Goal: Transaction & Acquisition: Purchase product/service

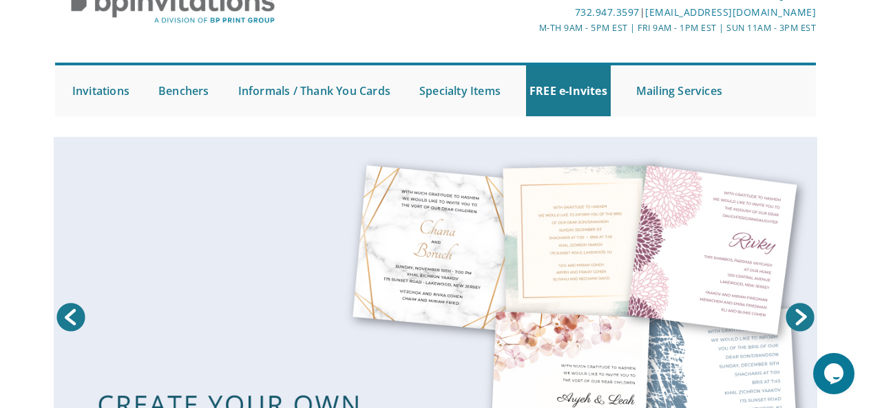
scroll to position [81, 0]
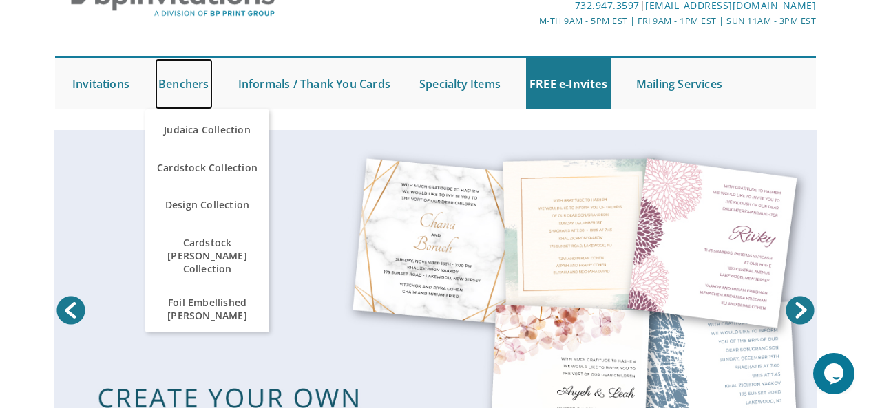
click at [172, 87] on link "Benchers" at bounding box center [184, 84] width 58 height 51
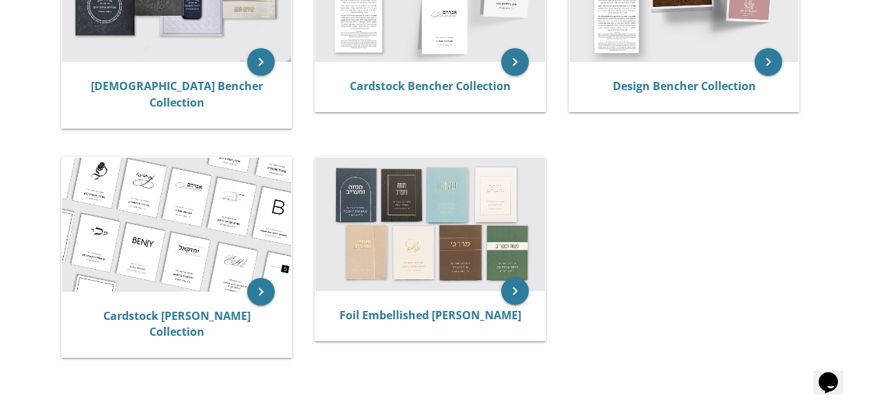
scroll to position [214, 0]
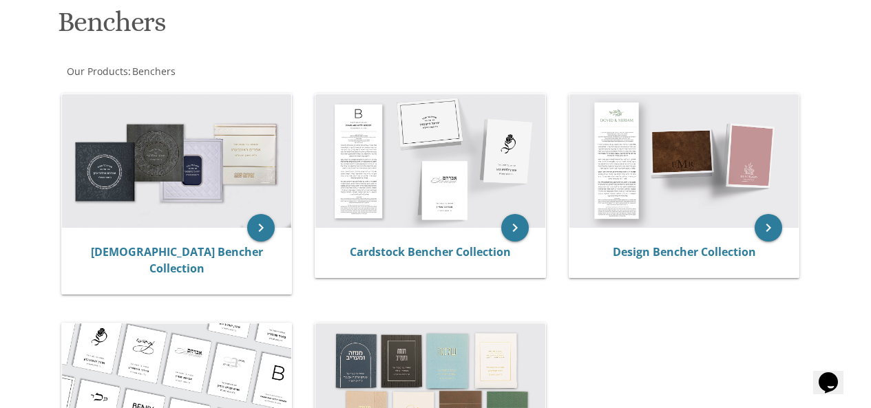
click at [410, 185] on img at bounding box center [430, 161] width 230 height 134
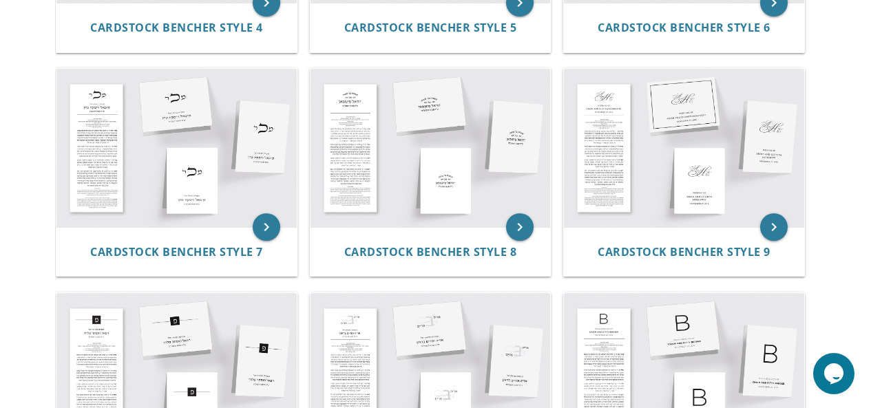
scroll to position [694, 0]
click at [652, 146] on img at bounding box center [684, 149] width 240 height 158
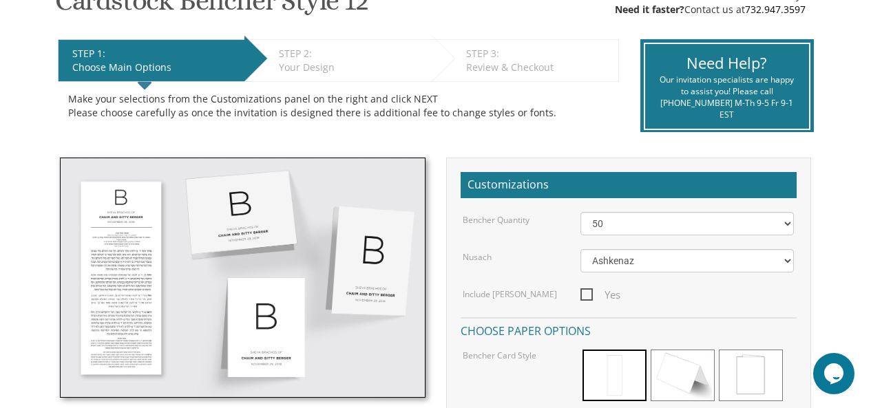
scroll to position [253, 0]
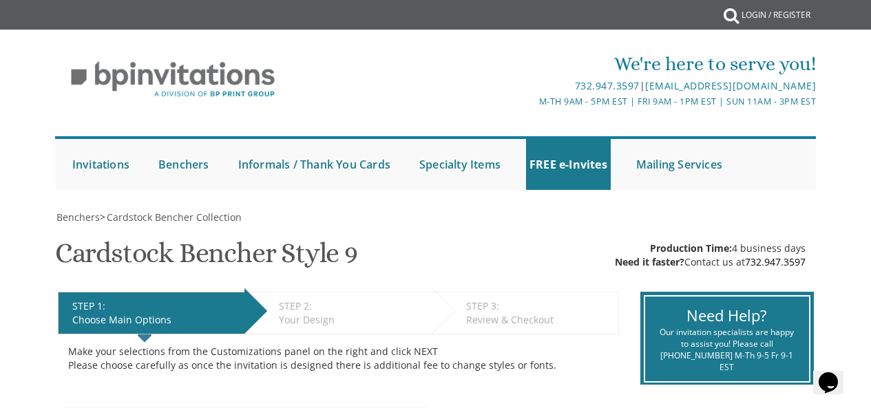
drag, startPoint x: 0, startPoint y: 0, endPoint x: 861, endPoint y: 154, distance: 874.8
click at [861, 154] on div "We're here to serve you! 732.947.3597 | [EMAIL_ADDRESS][DOMAIN_NAME] M-Th 9am -…" at bounding box center [435, 116] width 871 height 160
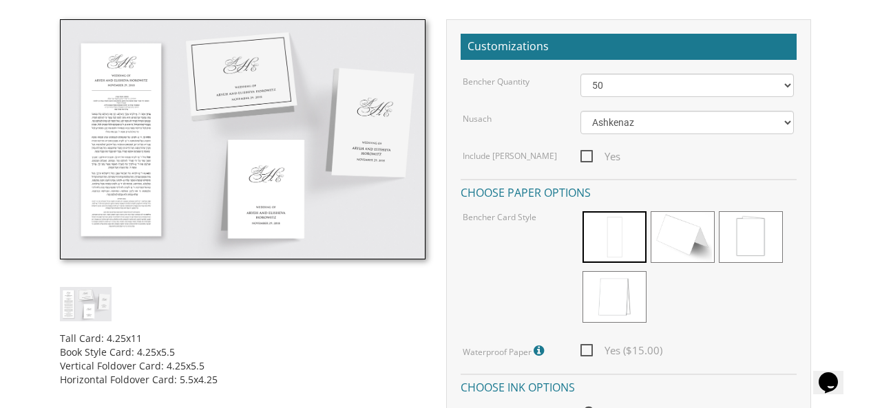
scroll to position [380, 0]
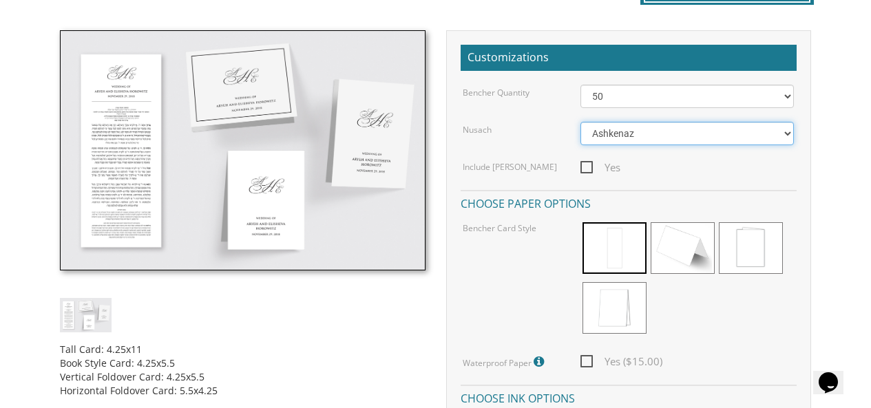
click at [702, 131] on select "Ashkenaz Edut Mizrach" at bounding box center [687, 133] width 214 height 23
click at [586, 168] on span "Yes" at bounding box center [600, 167] width 40 height 17
click at [586, 168] on input "Yes" at bounding box center [584, 166] width 9 height 9
checkbox input "true"
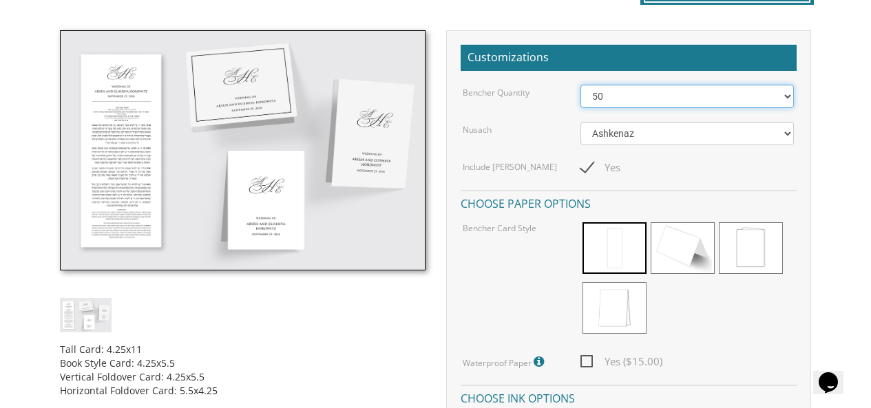
click at [769, 93] on select "50 60 70 80 90 100 125 150 175 200 225 250 275 300 325 350 375 400 425 450 475 …" at bounding box center [687, 96] width 214 height 23
select select "500"
click at [580, 85] on select "50 60 70 80 90 100 125 150 175 200 225 250 275 300 325 350 375 400 425 450 475 …" at bounding box center [687, 96] width 214 height 23
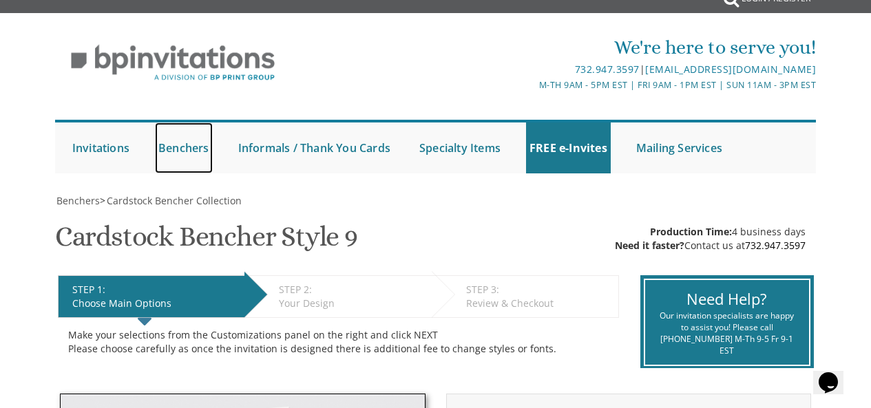
scroll to position [0, 0]
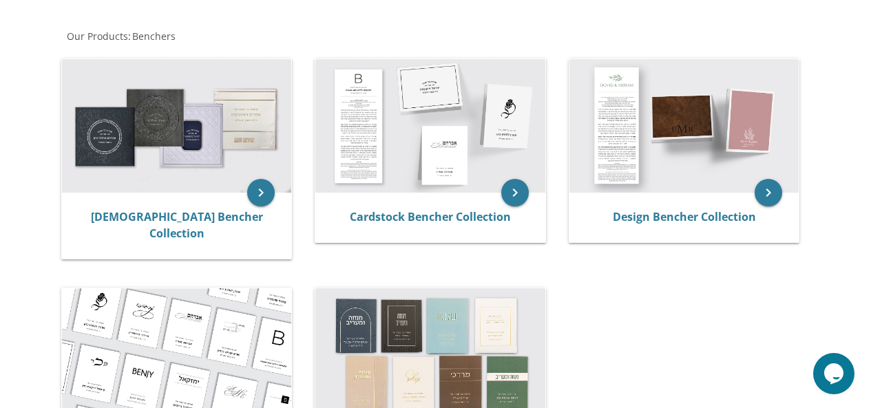
click at [686, 103] on img at bounding box center [684, 126] width 230 height 134
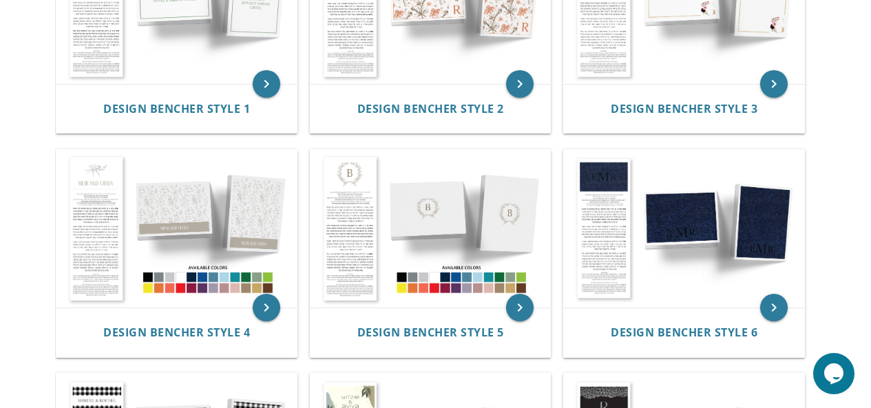
scroll to position [396, 0]
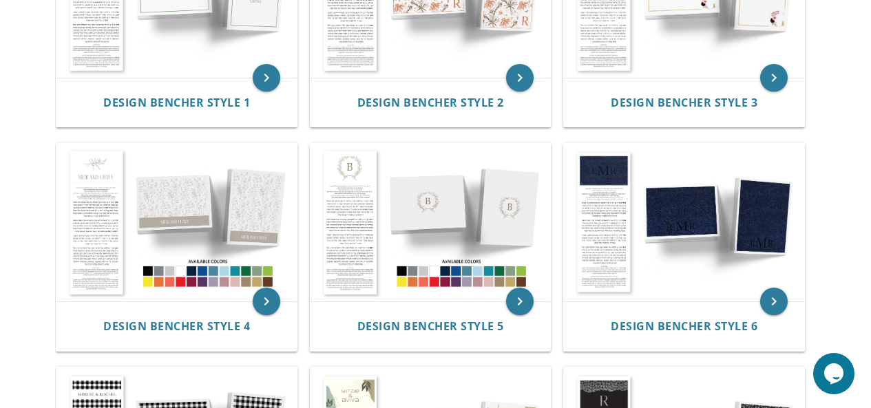
click at [131, 189] on img at bounding box center [176, 223] width 240 height 158
click at [408, 234] on img at bounding box center [430, 223] width 240 height 158
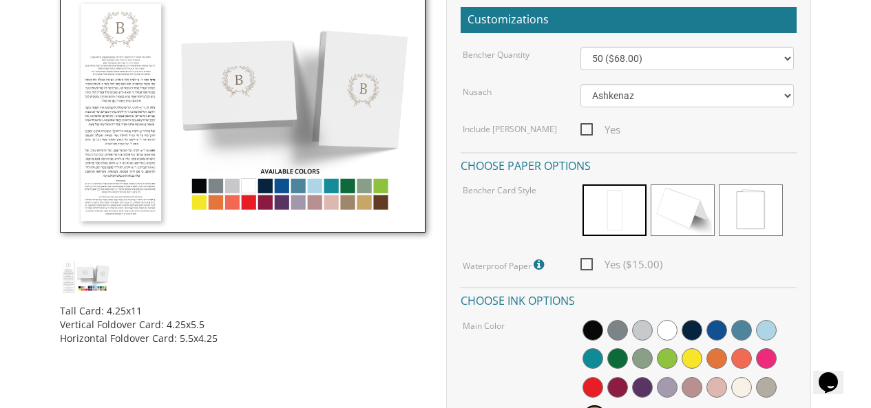
scroll to position [408, 0]
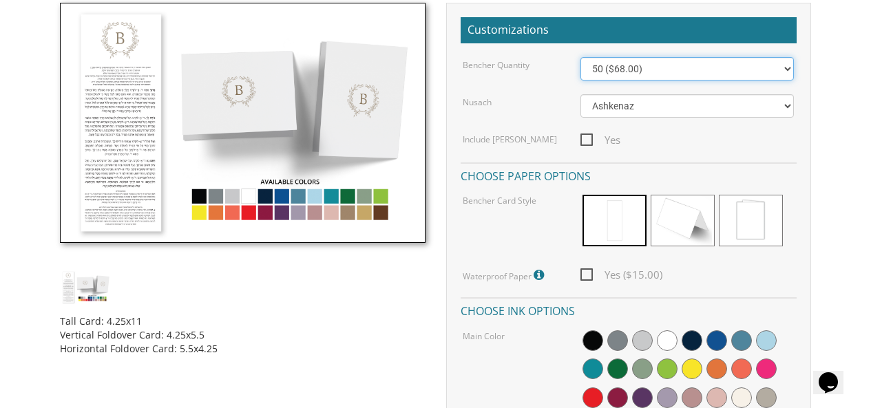
click at [732, 67] on select "50 ($68.00) 60 ($74.80) 70 ($81.60) 80 ($88.40) 90 ($95.20) 100 ($102.00) 125 (…" at bounding box center [687, 68] width 214 height 23
select select "500"
click at [580, 57] on select "50 ($68.00) 60 ($74.80) 70 ($81.60) 80 ($88.40) 90 ($95.20) 100 ($102.00) 125 (…" at bounding box center [687, 68] width 214 height 23
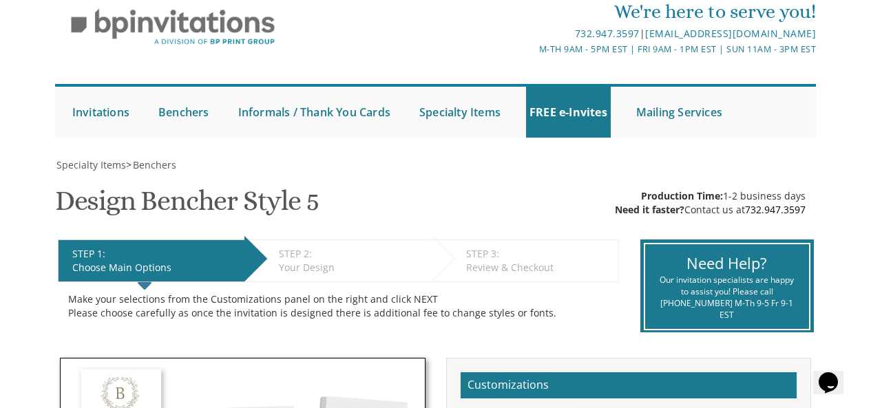
scroll to position [0, 0]
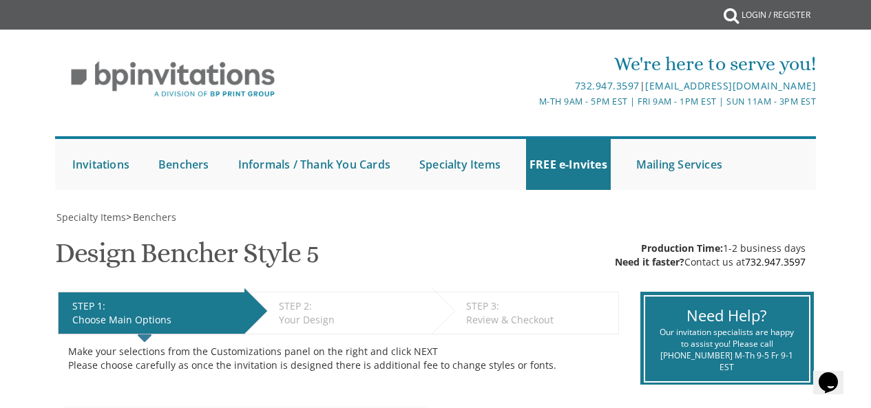
click at [0, 0] on link "Judaica Collection" at bounding box center [0, 0] width 0 height 0
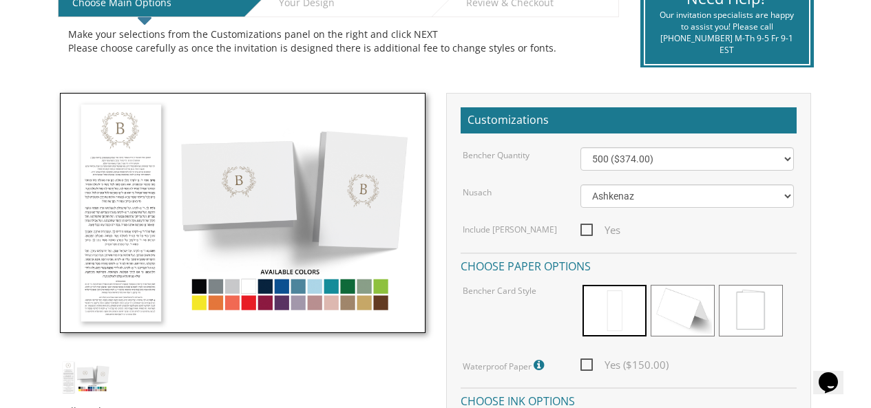
scroll to position [318, 0]
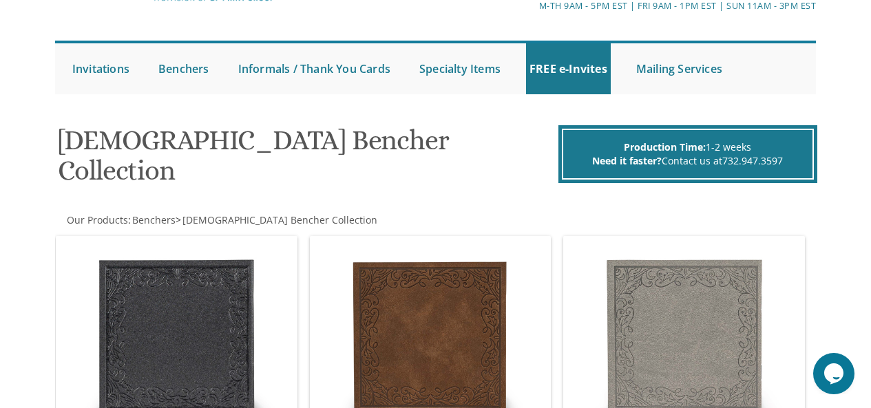
scroll to position [204, 0]
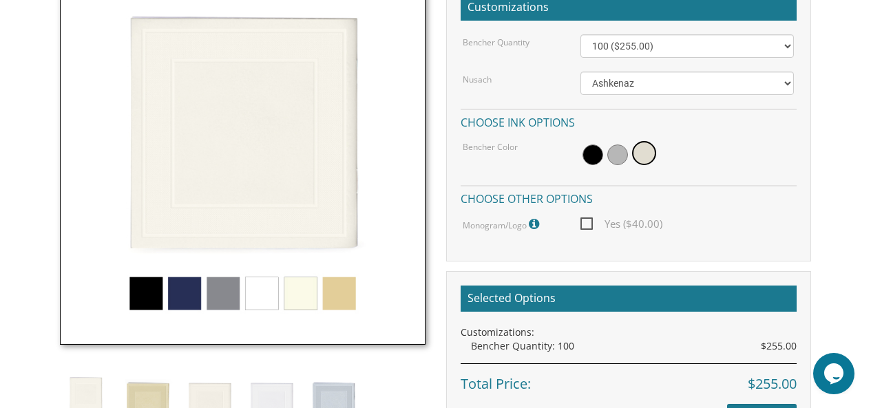
scroll to position [431, 0]
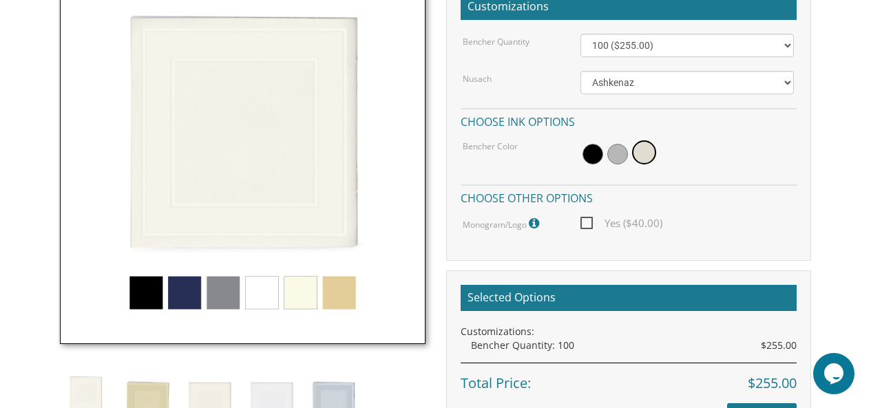
click at [268, 296] on img at bounding box center [242, 161] width 365 height 365
click at [268, 392] on img at bounding box center [272, 402] width 52 height 61
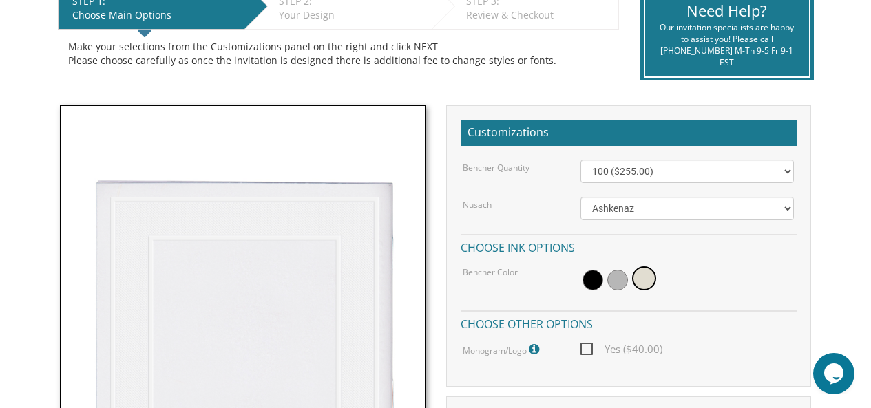
scroll to position [304, 0]
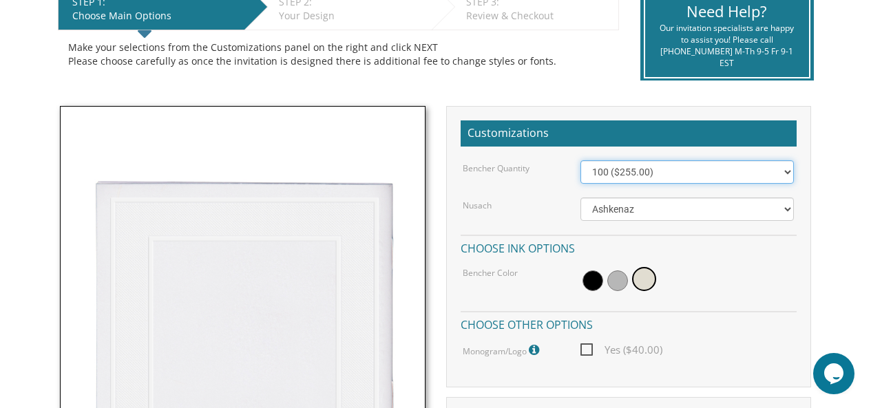
click at [745, 169] on select "100 ($255.00) 200 ($510.00) 300 ($765.00) 400 ($1,020.00) 500 ($1,275.00)" at bounding box center [687, 171] width 214 height 23
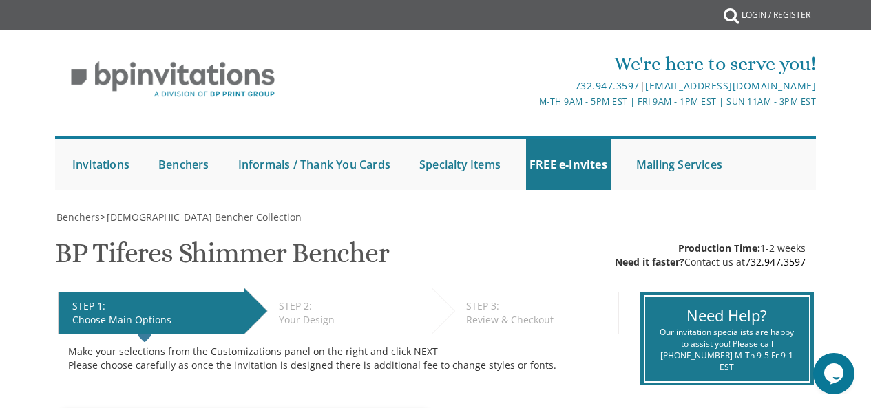
scroll to position [259, 0]
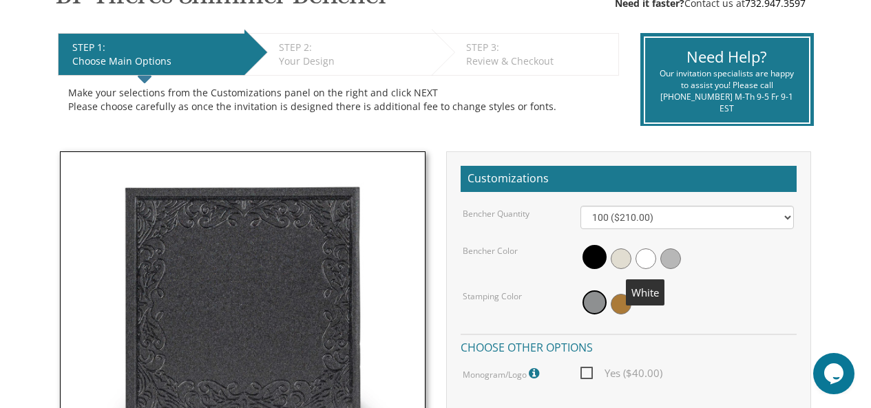
click at [646, 255] on span at bounding box center [645, 259] width 21 height 21
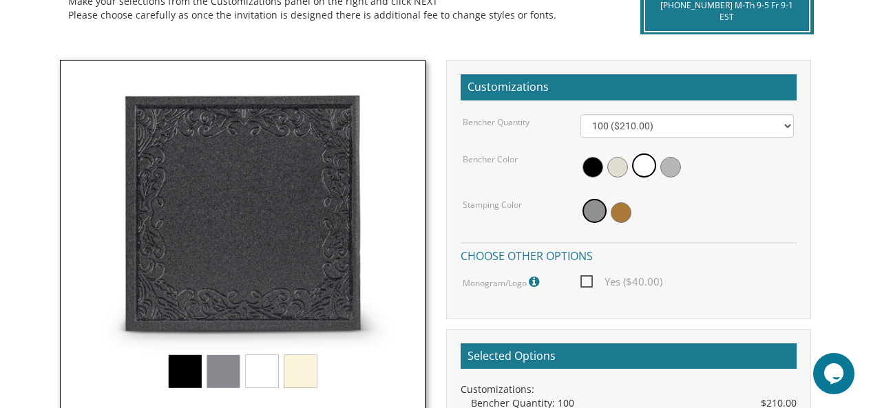
scroll to position [354, 0]
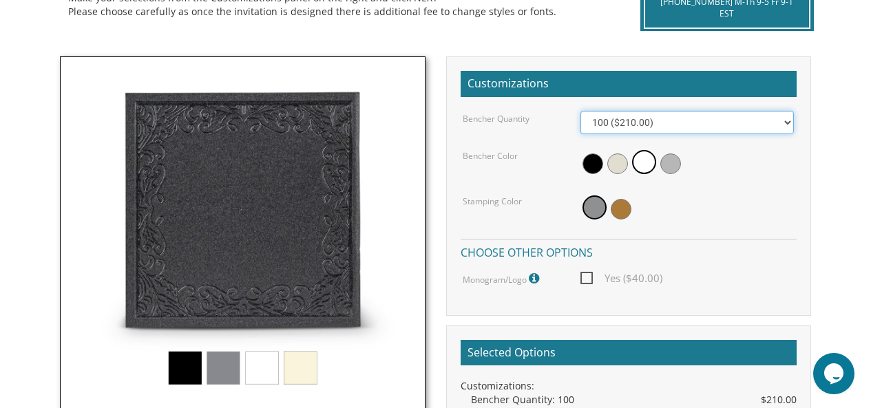
click at [753, 120] on select "100 ($210.00) 200 ($420.00) 300 ($630.00) 400 ($840.00) 500 ($1,050.00)" at bounding box center [687, 122] width 214 height 23
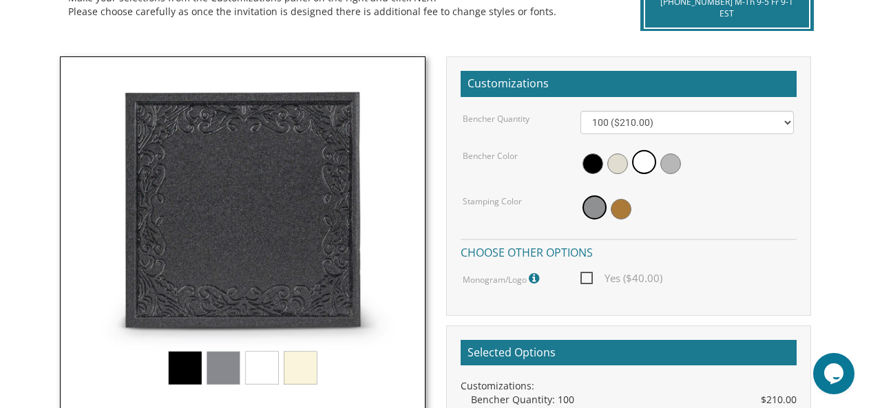
click at [849, 231] on body "My Cart {{shoppingcart.totalQuantityDisplay}} Total: {{shoppingcart.subtotal}} …" at bounding box center [435, 312] width 871 height 1333
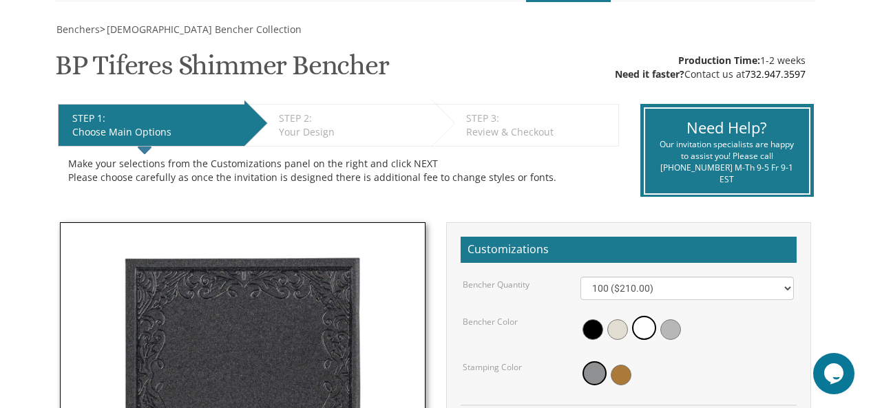
scroll to position [187, 0]
